Goal: Check status: Check status

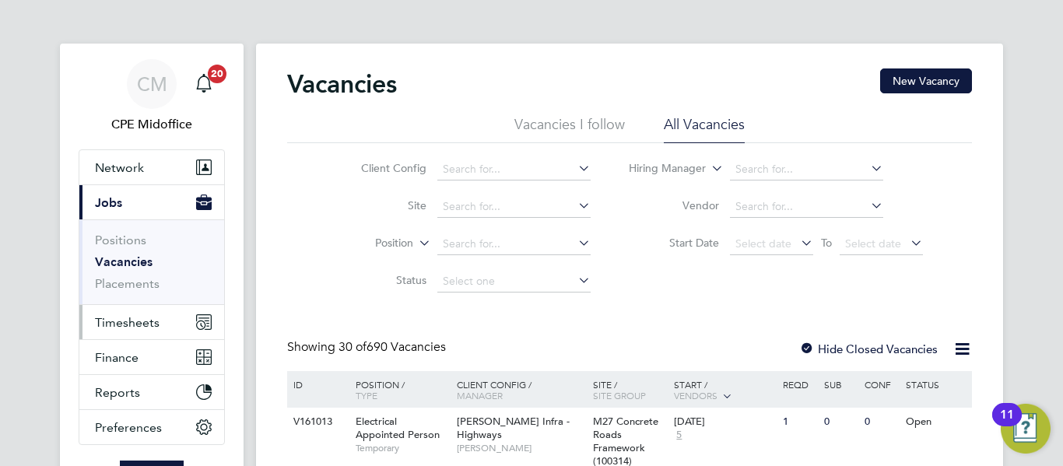
click at [136, 321] on span "Timesheets" at bounding box center [127, 322] width 65 height 15
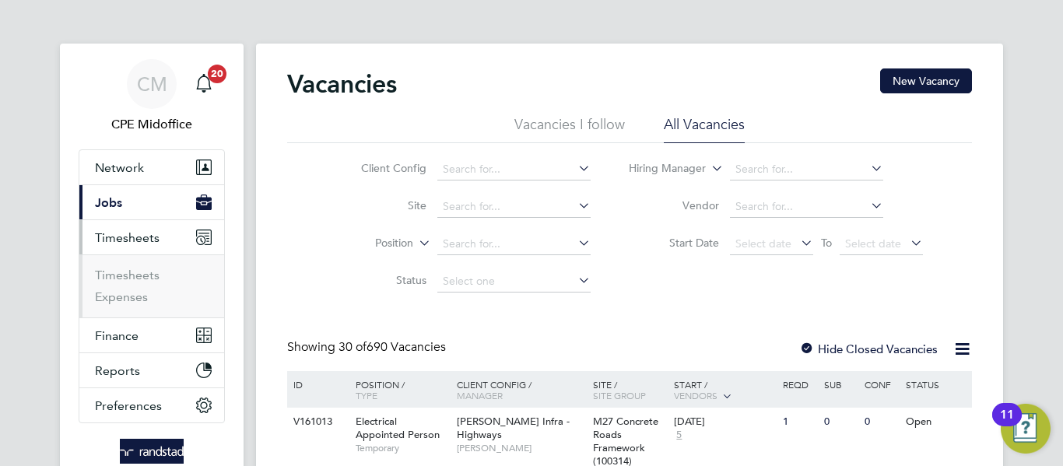
scroll to position [78, 0]
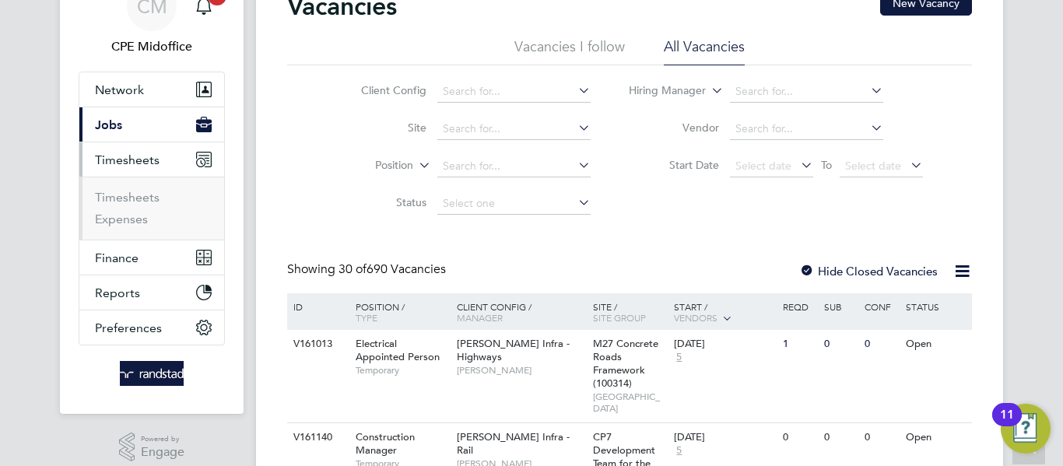
click at [129, 209] on li "Timesheets" at bounding box center [153, 201] width 117 height 22
click at [135, 217] on link "Expenses" at bounding box center [121, 219] width 53 height 15
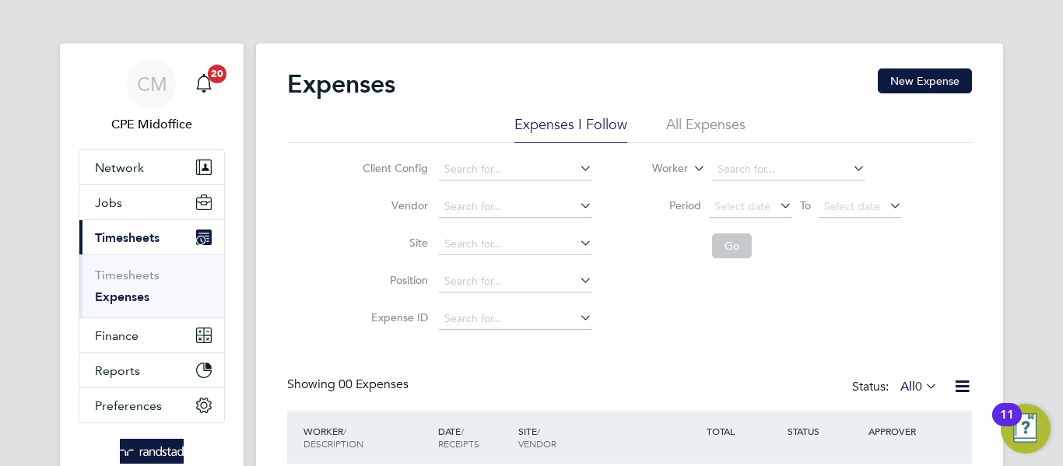
click at [693, 128] on li "All Expenses" at bounding box center [705, 129] width 79 height 28
click at [459, 315] on input at bounding box center [515, 319] width 153 height 22
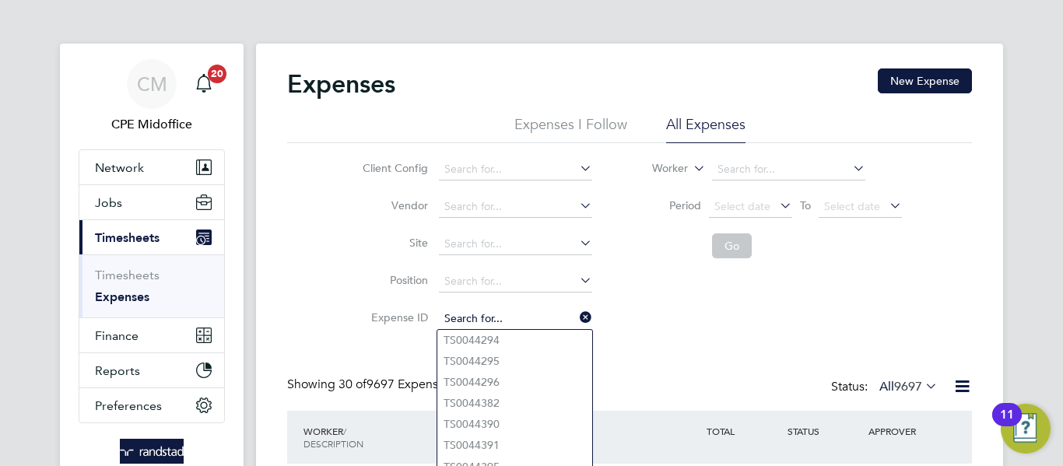
click at [458, 317] on input at bounding box center [515, 319] width 153 height 22
paste input "1805483"
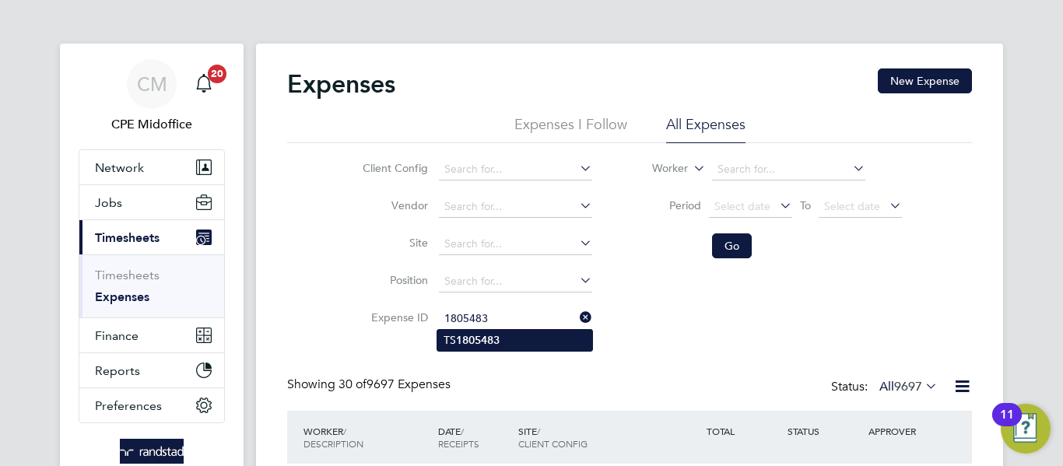
click at [494, 334] on b "1805483" at bounding box center [478, 340] width 44 height 13
type input "TS1805483"
click at [494, 334] on b "1805483" at bounding box center [478, 340] width 44 height 13
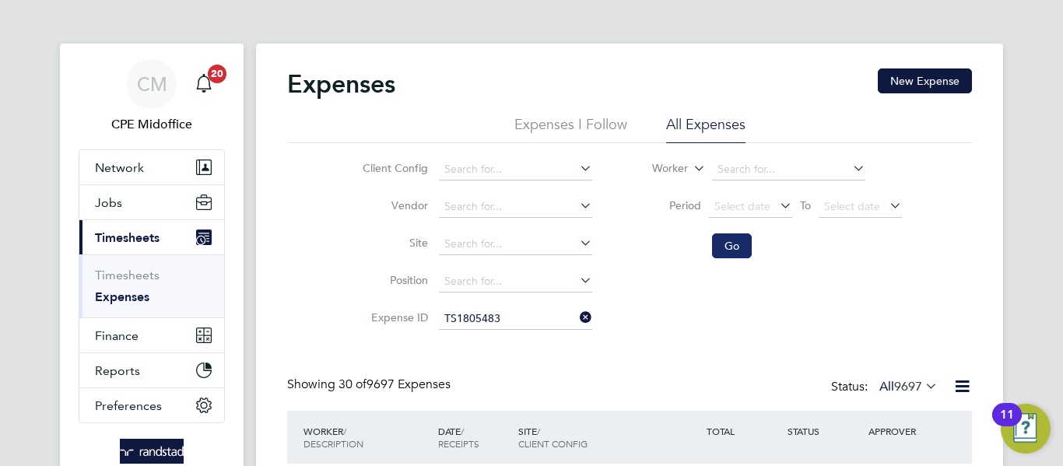
click at [731, 245] on button "Go" at bounding box center [732, 245] width 40 height 25
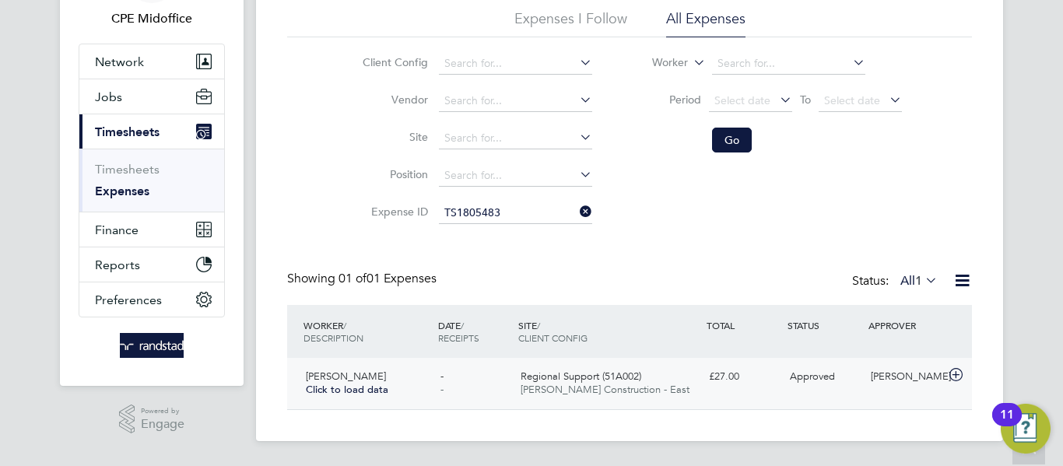
click at [640, 379] on span "Regional Support (51A002)" at bounding box center [581, 376] width 121 height 13
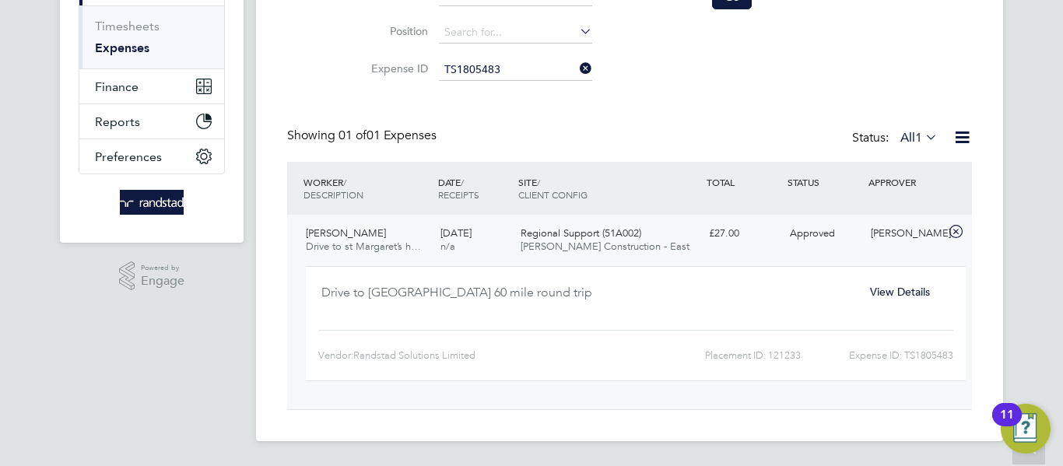
click at [881, 293] on span "View Details" at bounding box center [900, 292] width 60 height 14
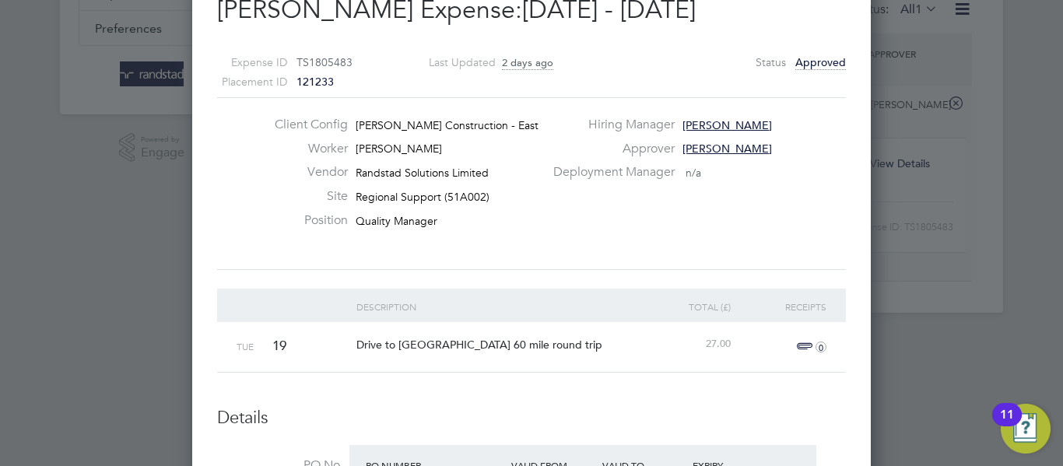
scroll to position [560, 0]
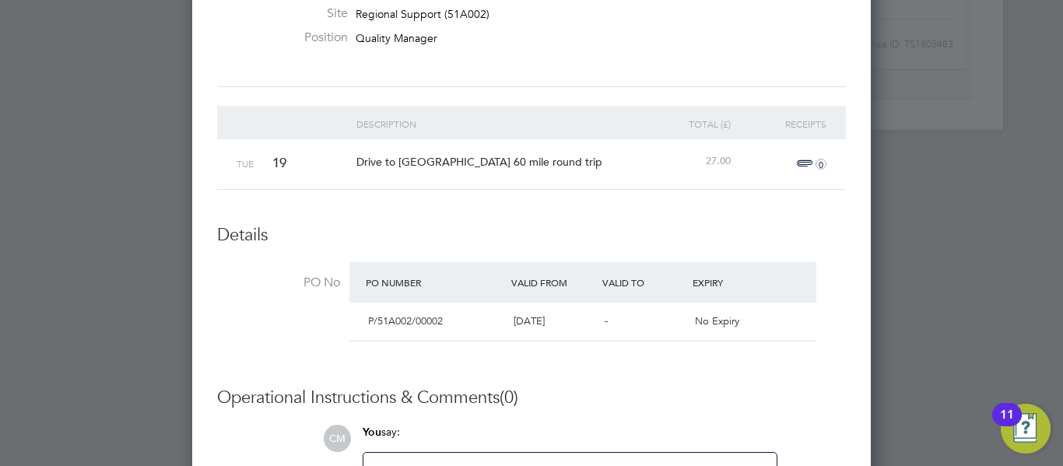
click at [407, 156] on span "Drive to [GEOGRAPHIC_DATA] 60 mile round trip" at bounding box center [479, 162] width 246 height 14
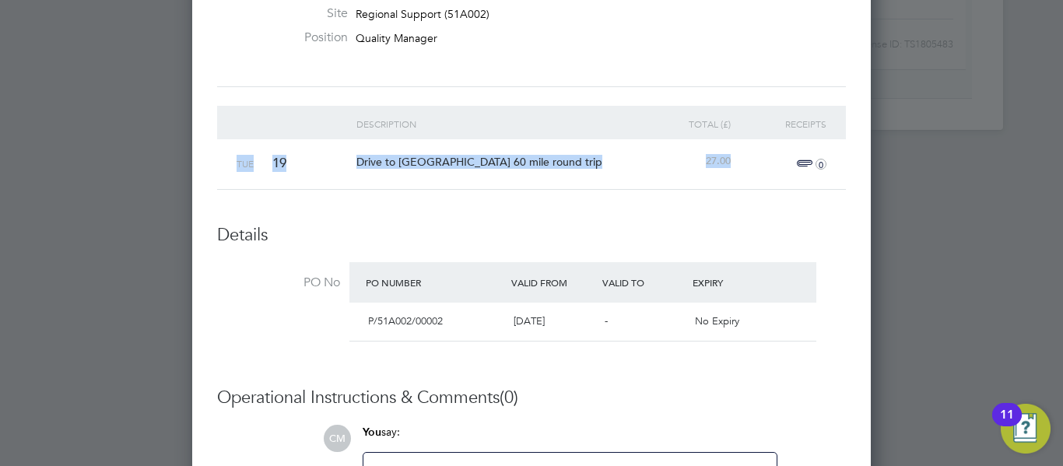
click at [407, 156] on span "Drive to [GEOGRAPHIC_DATA] 60 mile round trip" at bounding box center [479, 162] width 246 height 14
copy div "Tue [GEOGRAPHIC_DATA] to [GEOGRAPHIC_DATA] 60 mile round trip 27.00"
click at [401, 160] on span "Drive to [GEOGRAPHIC_DATA] 60 mile round trip" at bounding box center [479, 162] width 246 height 14
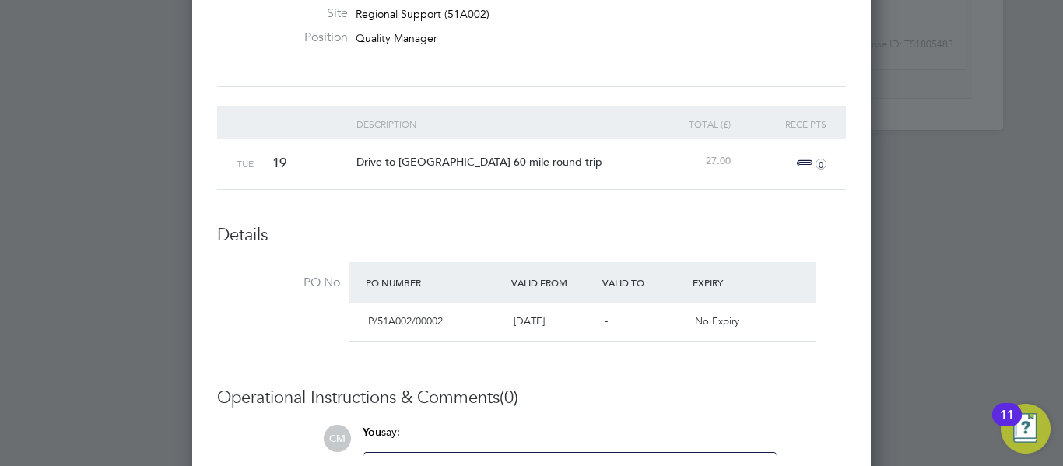
drag, startPoint x: 354, startPoint y: 160, endPoint x: 619, endPoint y: 149, distance: 264.9
click at [620, 149] on div "Drive to [GEOGRAPHIC_DATA] 60 mile round trip" at bounding box center [496, 161] width 287 height 45
copy span "Drive to [GEOGRAPHIC_DATA] 60 mile round trip"
drag, startPoint x: 705, startPoint y: 159, endPoint x: 749, endPoint y: 161, distance: 43.6
click at [749, 161] on div "Tue [GEOGRAPHIC_DATA] to [GEOGRAPHIC_DATA] 60 mile round trip 27.00 0" at bounding box center [531, 164] width 629 height 50
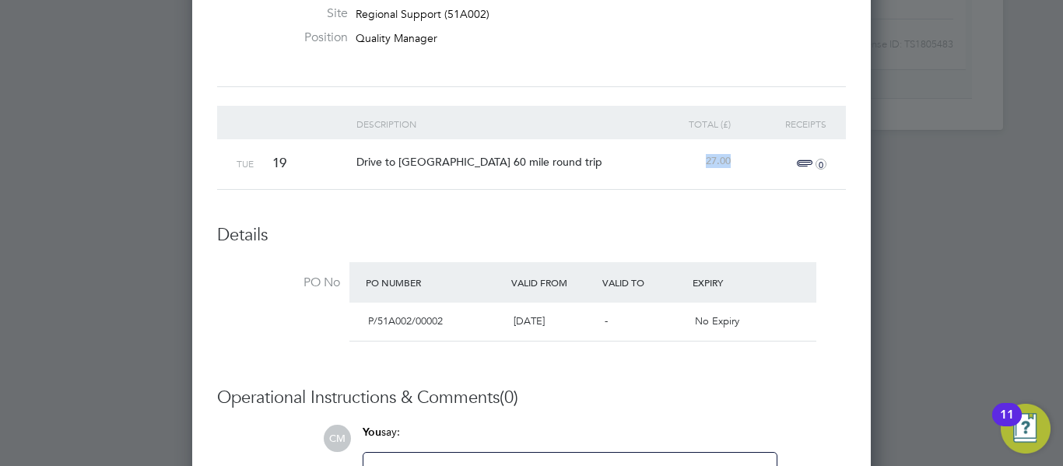
copy span "27.00"
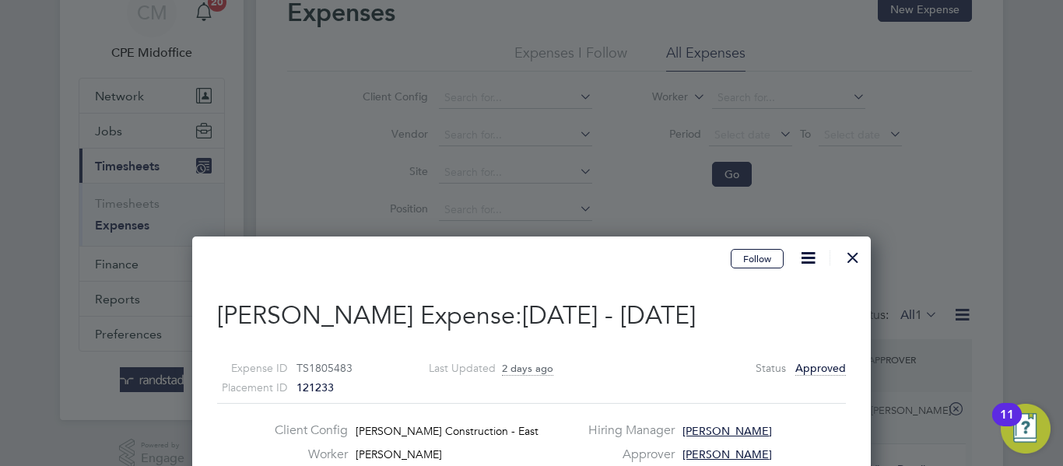
scroll to position [52, 0]
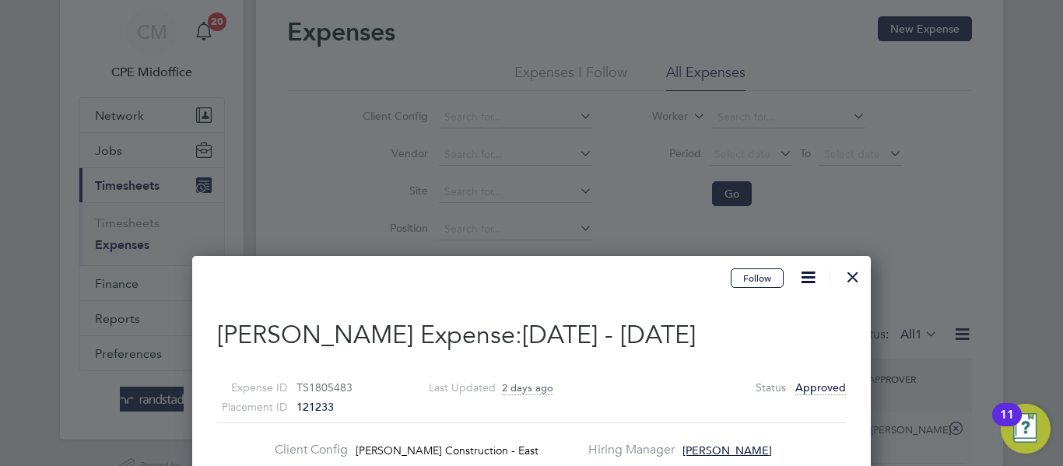
click at [848, 276] on div at bounding box center [853, 273] width 28 height 28
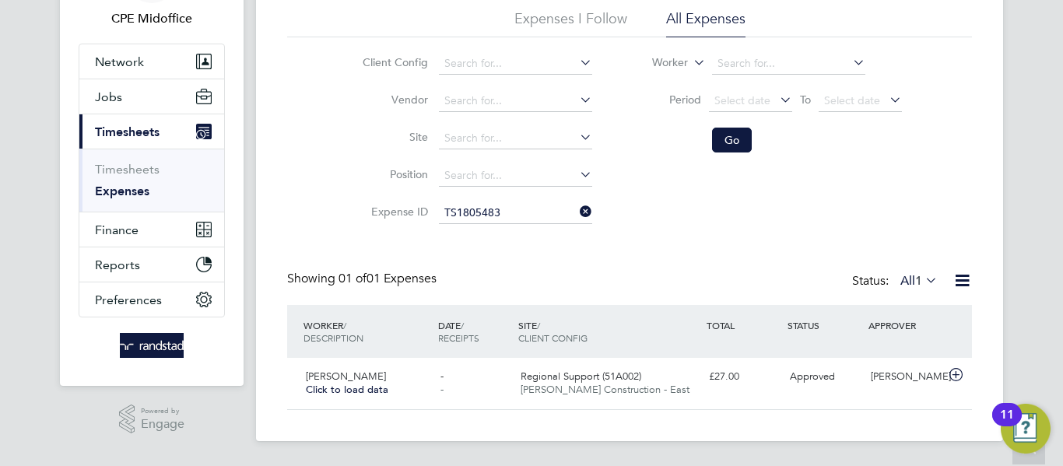
scroll to position [40, 189]
click at [577, 211] on icon at bounding box center [577, 212] width 0 height 22
click at [516, 213] on input at bounding box center [515, 213] width 153 height 22
paste input "1807893"
click at [512, 235] on li "TS 1807893" at bounding box center [514, 234] width 155 height 21
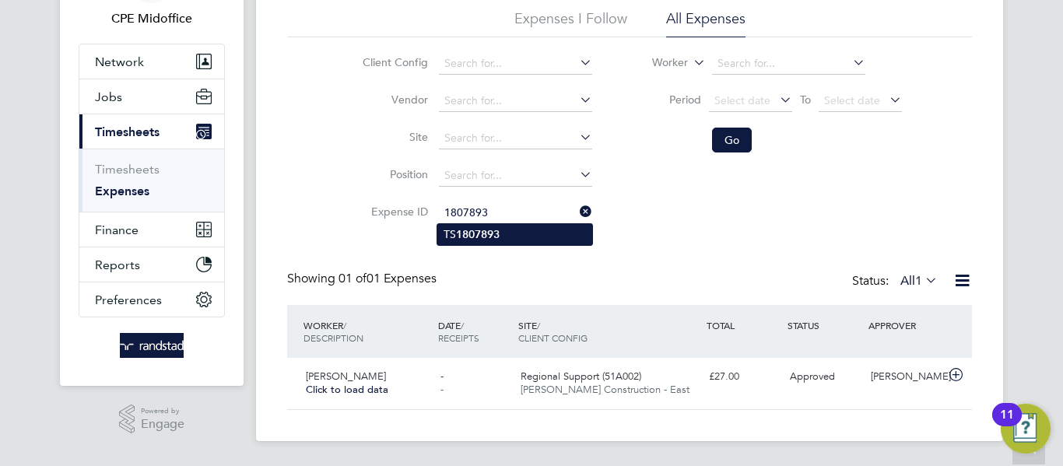
type input "TS1807893"
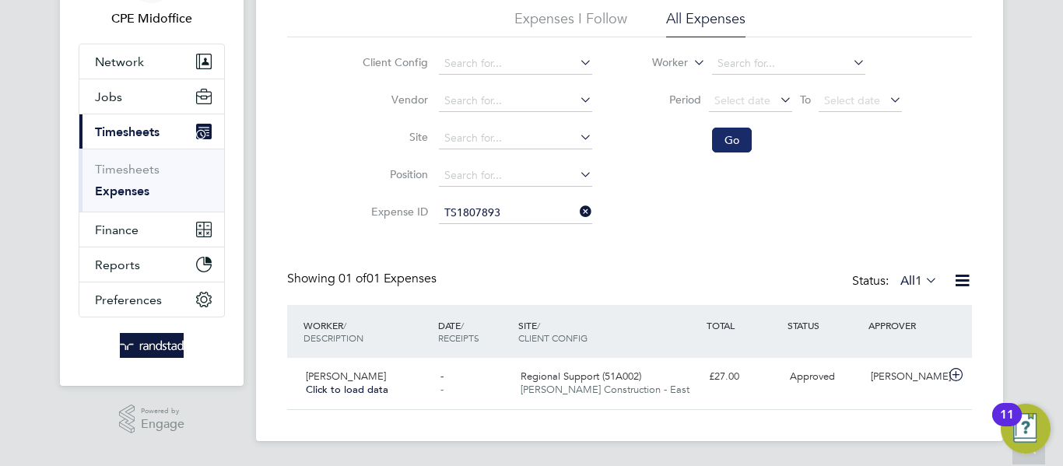
click at [747, 142] on button "Go" at bounding box center [732, 140] width 40 height 25
click at [819, 371] on span "Approved" at bounding box center [812, 376] width 45 height 13
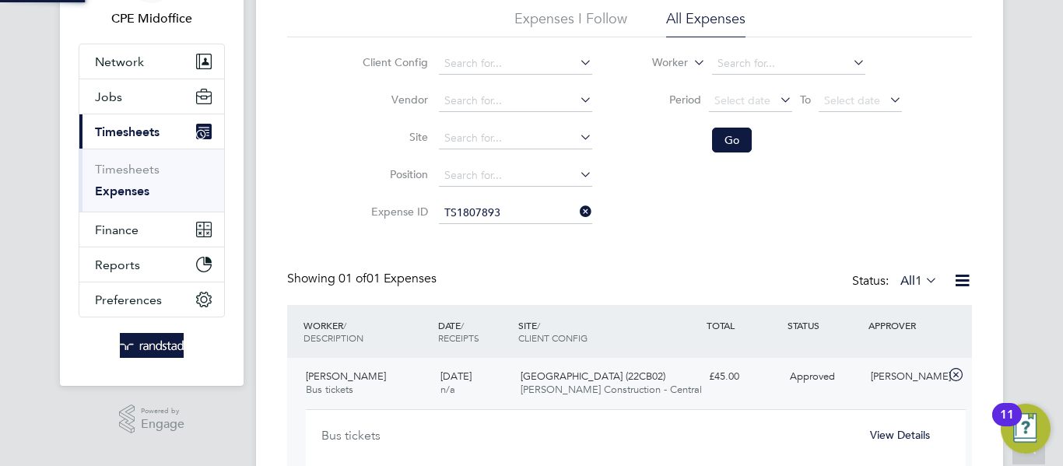
scroll to position [26, 280]
click at [542, 389] on span "[PERSON_NAME] Construction - Central" at bounding box center [611, 389] width 181 height 13
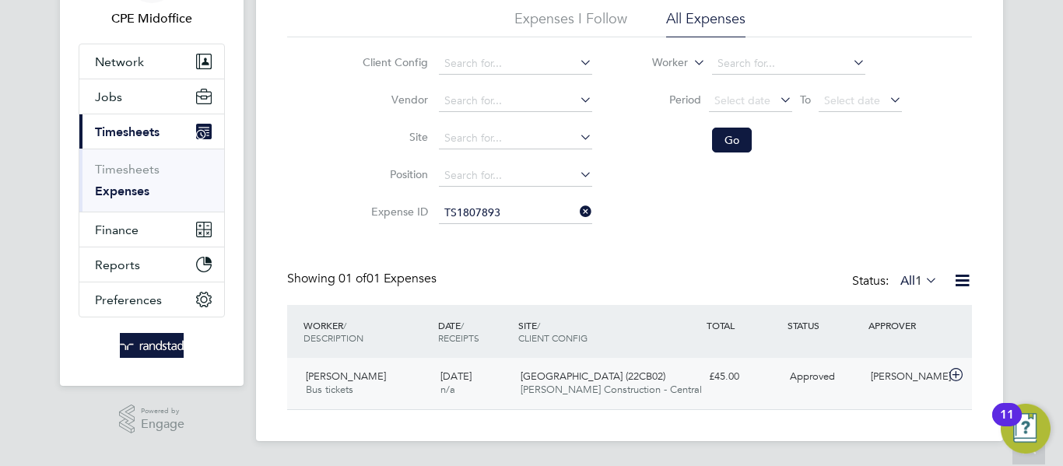
click at [654, 382] on div "[GEOGRAPHIC_DATA] (22CB02) [PERSON_NAME] Construction - Central" at bounding box center [608, 383] width 188 height 39
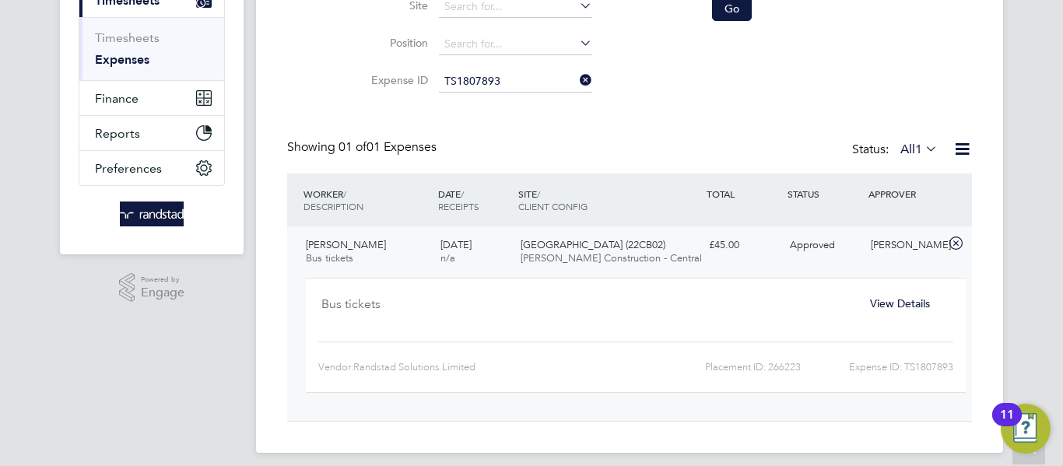
scroll to position [249, 0]
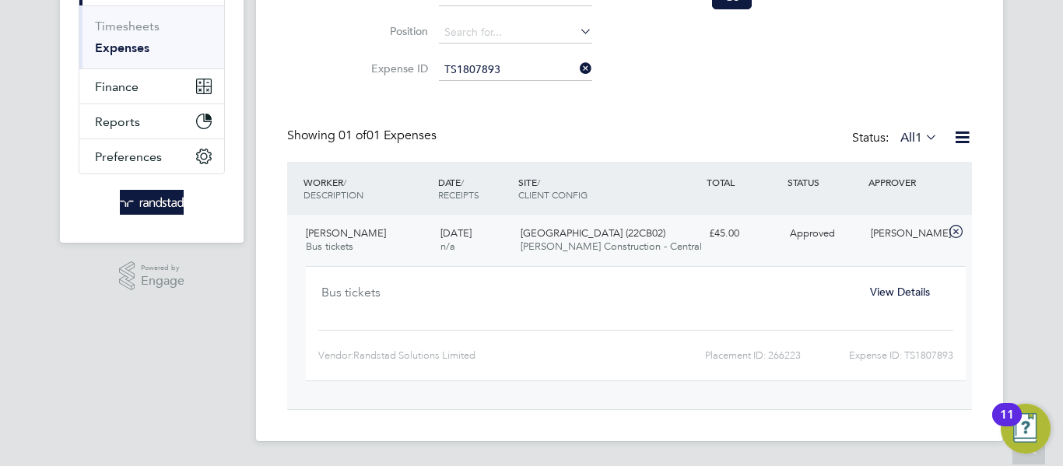
click at [886, 299] on div "View Details" at bounding box center [900, 292] width 100 height 26
click at [880, 293] on span "View Details" at bounding box center [900, 292] width 60 height 14
click at [880, 293] on div "Expenses New Expense Expenses I Follow All Expenses Client Config Vendor Site P…" at bounding box center [629, 114] width 685 height 591
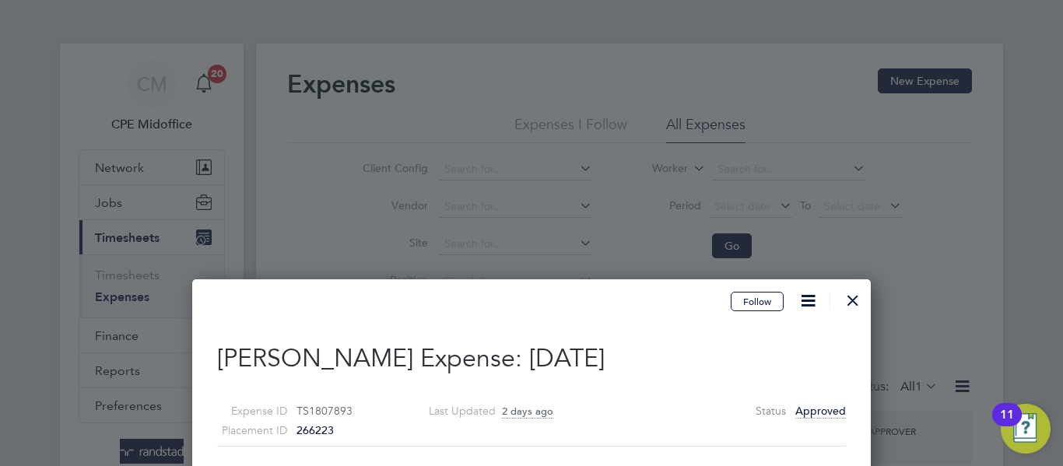
click at [858, 302] on div at bounding box center [853, 297] width 28 height 28
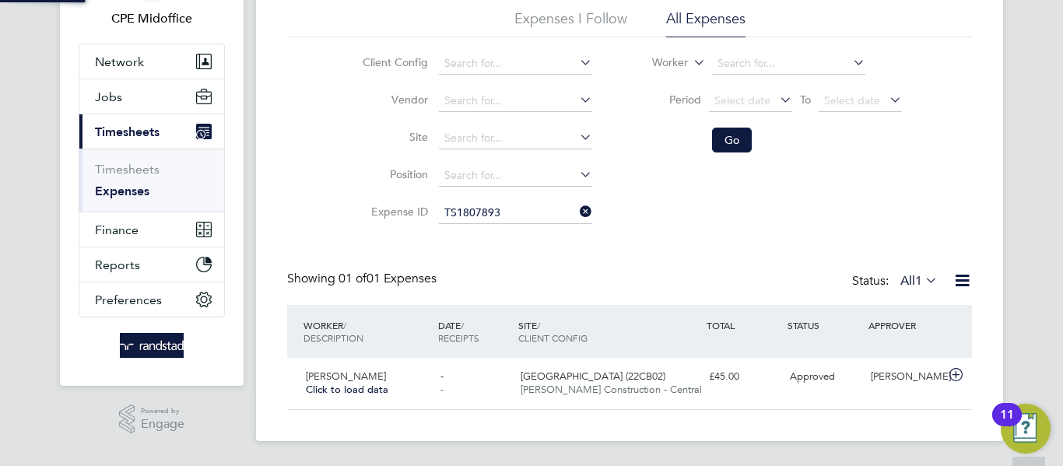
scroll to position [40, 189]
click at [577, 209] on icon at bounding box center [577, 212] width 0 height 22
click at [514, 217] on input at bounding box center [515, 213] width 153 height 22
paste input "1809360"
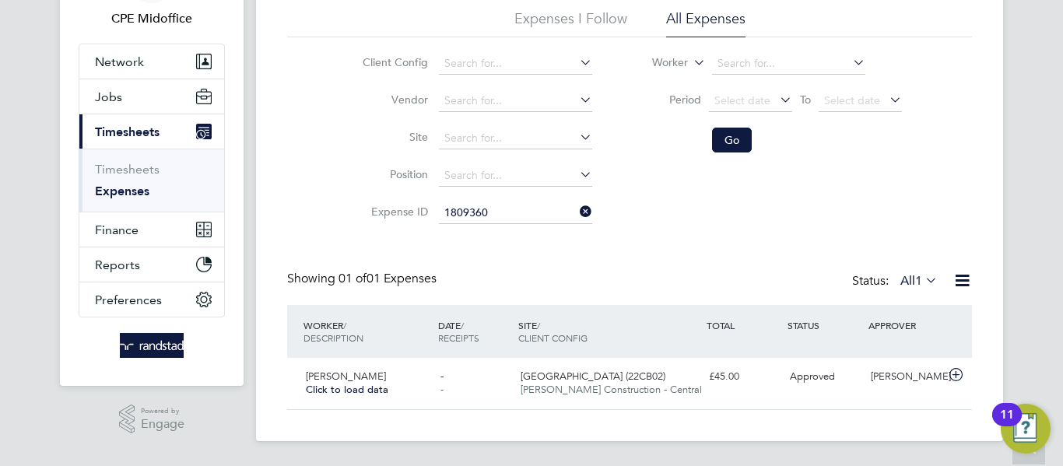
click at [504, 242] on li "TS 1809360" at bounding box center [514, 234] width 155 height 21
type input "TS1809360"
click at [721, 135] on button "Go" at bounding box center [732, 140] width 40 height 25
click at [609, 384] on span "[PERSON_NAME] Construction - East" at bounding box center [605, 389] width 169 height 13
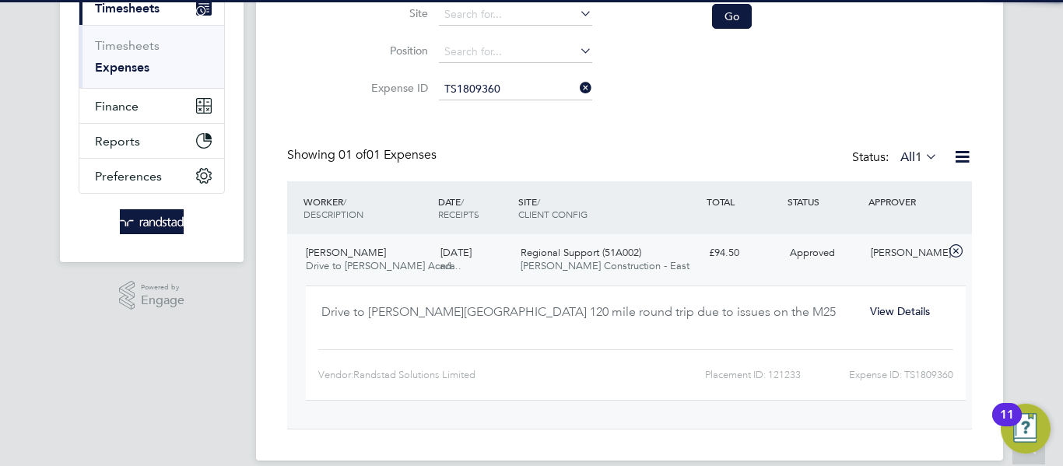
scroll to position [249, 0]
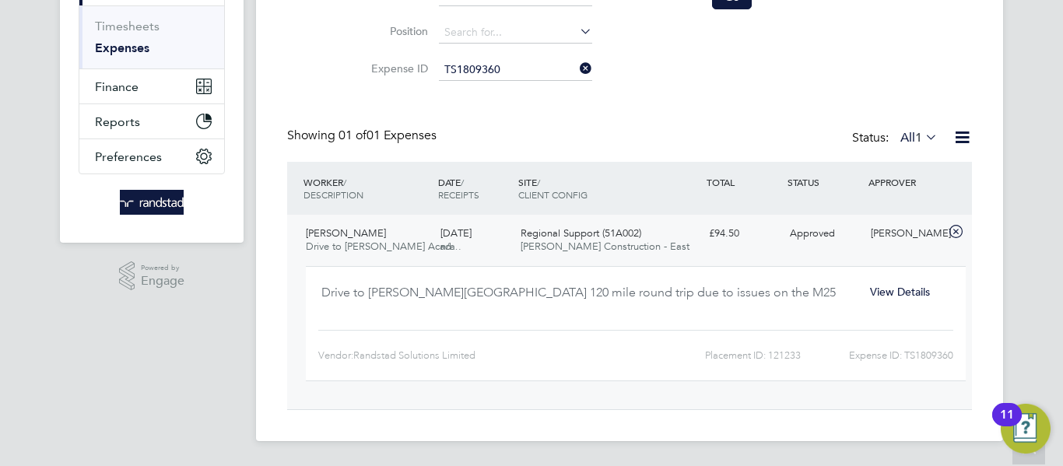
click at [901, 291] on span "View Details" at bounding box center [900, 292] width 60 height 14
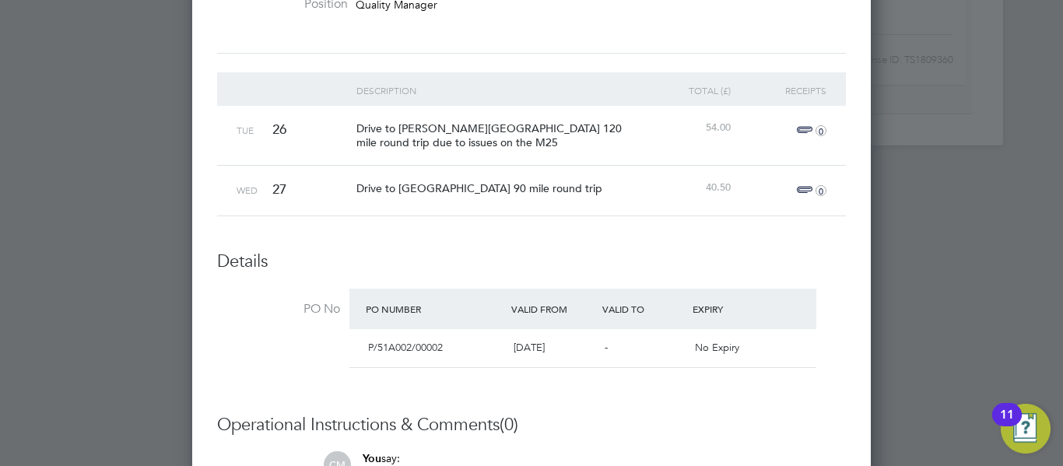
scroll to position [233, 0]
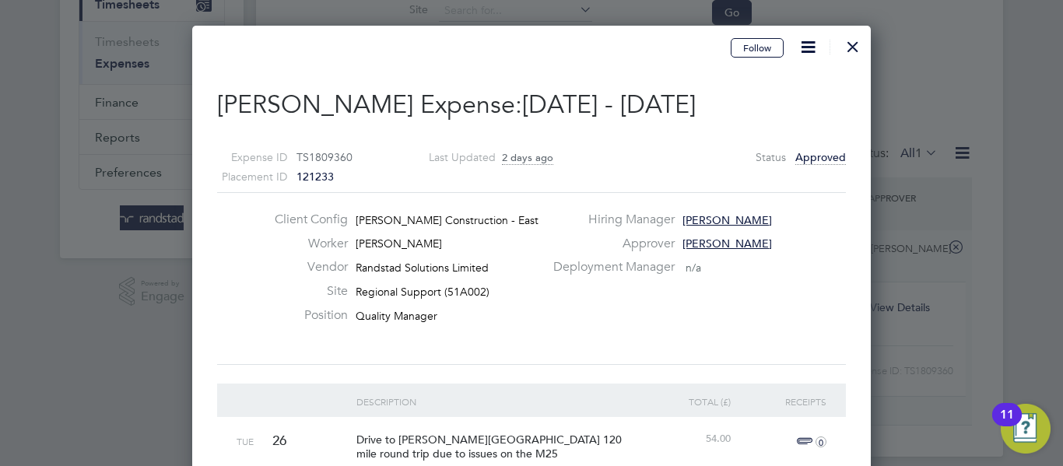
click at [854, 47] on div at bounding box center [853, 43] width 28 height 28
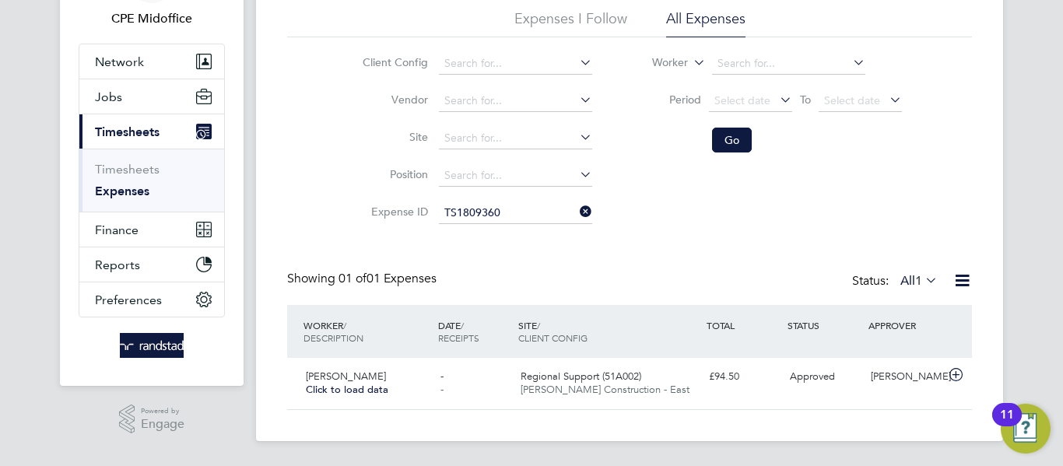
scroll to position [40, 189]
click at [577, 212] on icon at bounding box center [577, 212] width 0 height 22
click at [489, 208] on input at bounding box center [515, 213] width 153 height 22
paste input "1809912"
click at [501, 229] on li "TS 1809912" at bounding box center [514, 234] width 155 height 21
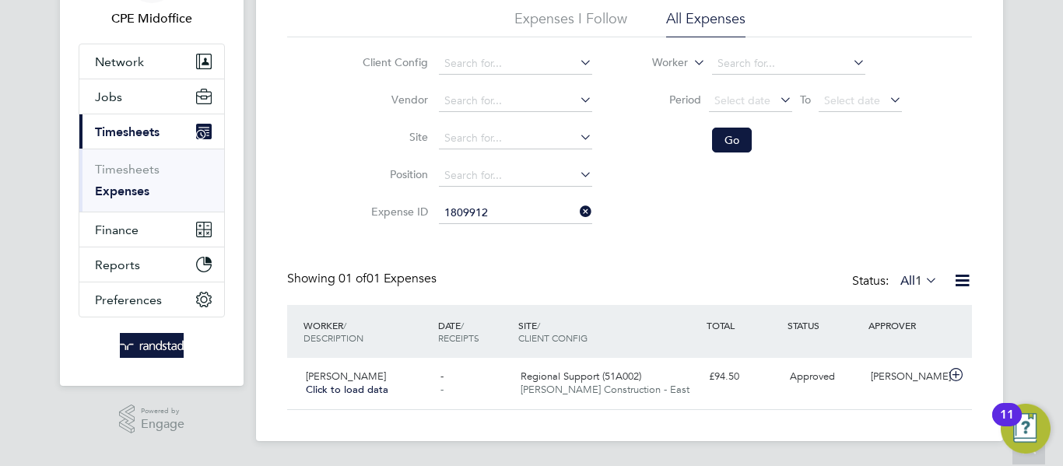
type input "TS1809912"
click at [735, 132] on button "Go" at bounding box center [732, 140] width 40 height 25
click at [623, 385] on span "[PERSON_NAME] Construction - Central" at bounding box center [611, 389] width 181 height 13
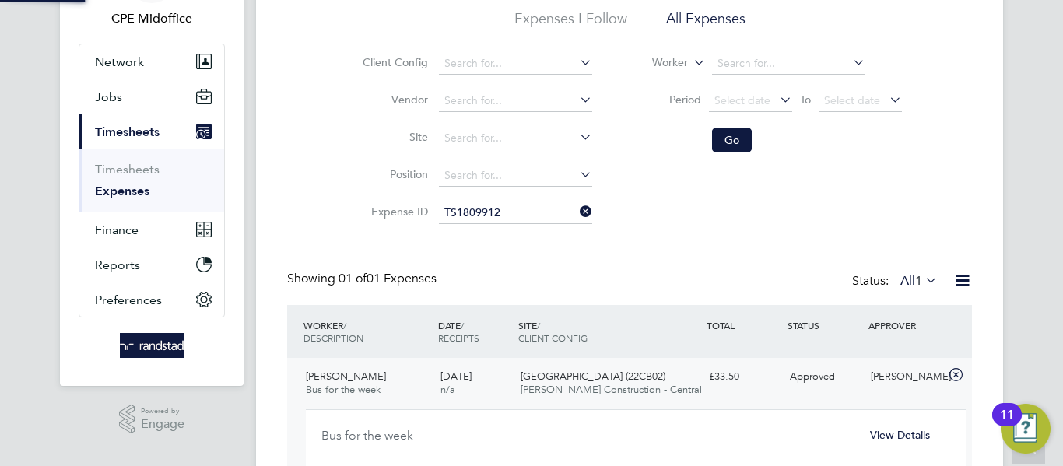
scroll to position [249, 0]
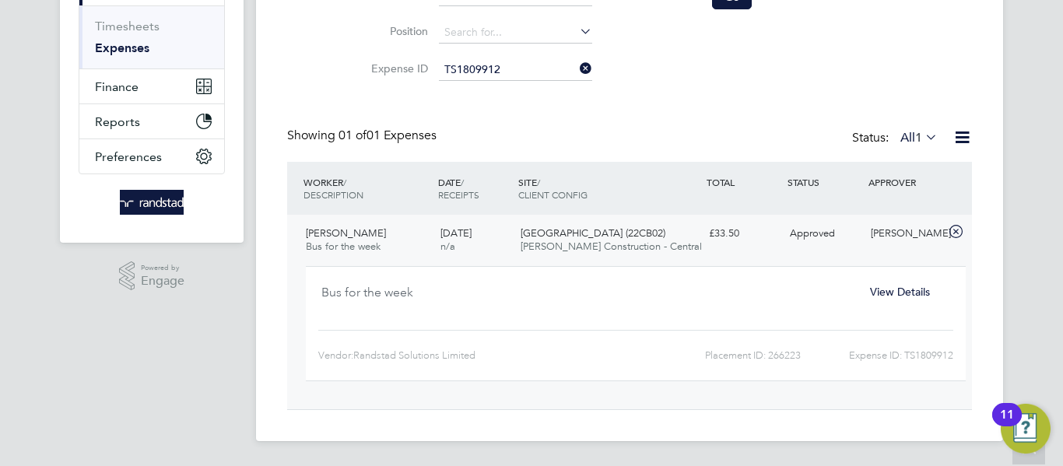
click at [895, 289] on span "View Details" at bounding box center [900, 292] width 60 height 14
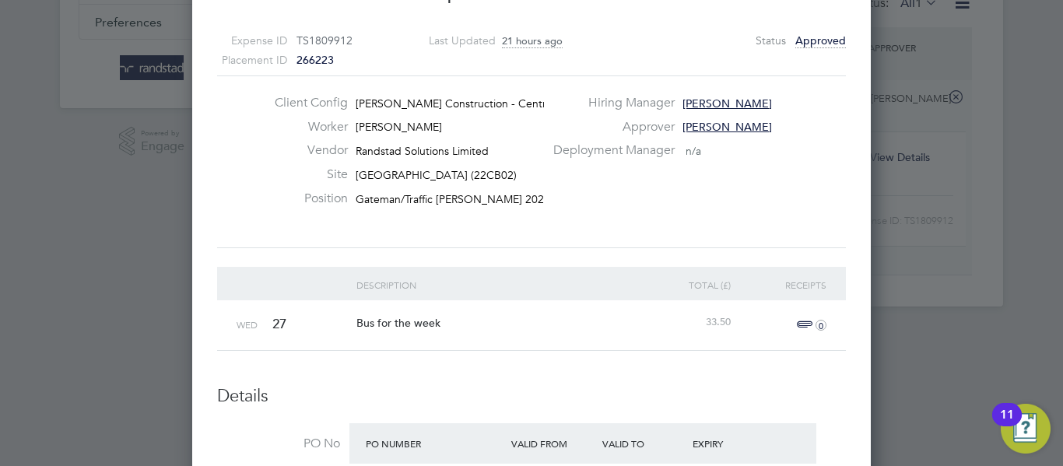
scroll to position [449, 0]
